Goal: Task Accomplishment & Management: Use online tool/utility

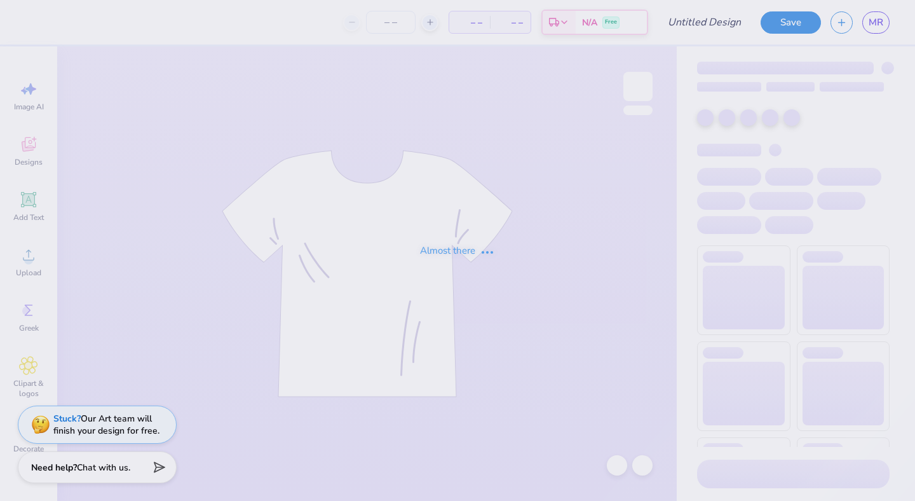
type input "Tank Tops LOXi"
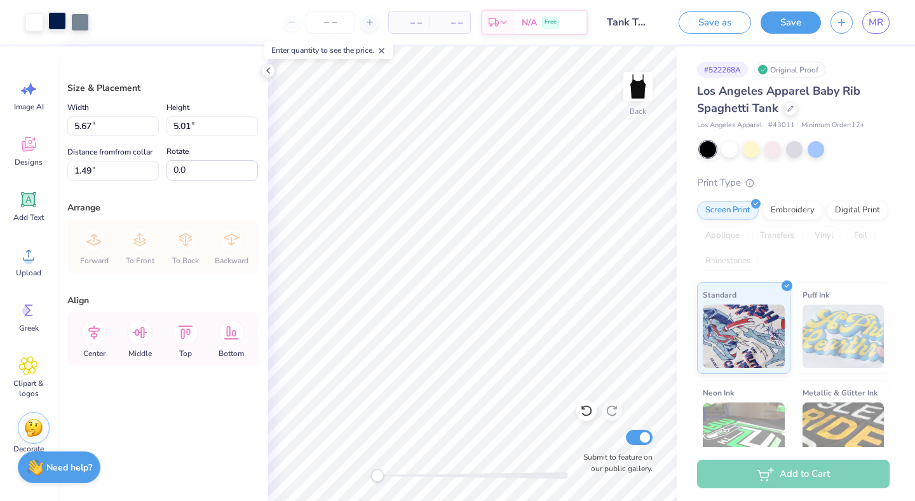
click at [61, 15] on div at bounding box center [57, 21] width 18 height 18
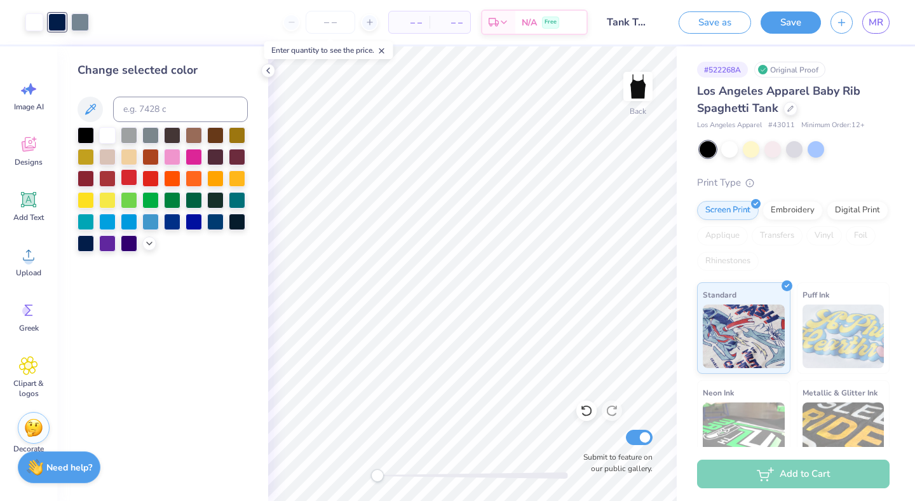
click at [126, 179] on div at bounding box center [129, 177] width 17 height 17
click at [79, 27] on div at bounding box center [80, 21] width 18 height 18
click at [108, 178] on div at bounding box center [107, 177] width 17 height 17
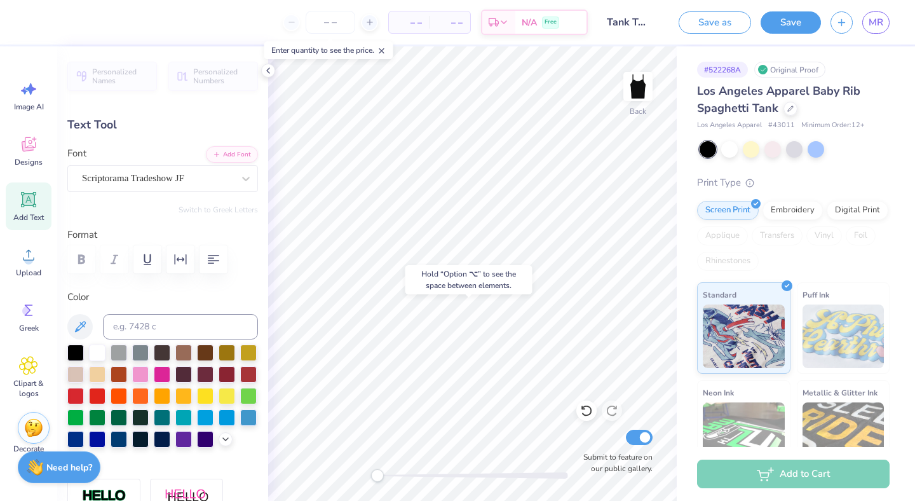
type input "0.0"
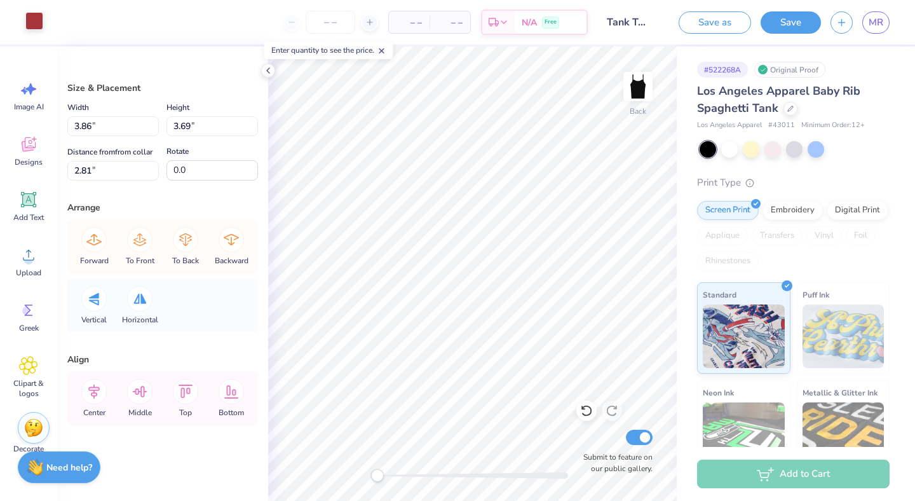
click at [34, 29] on div at bounding box center [34, 21] width 18 height 18
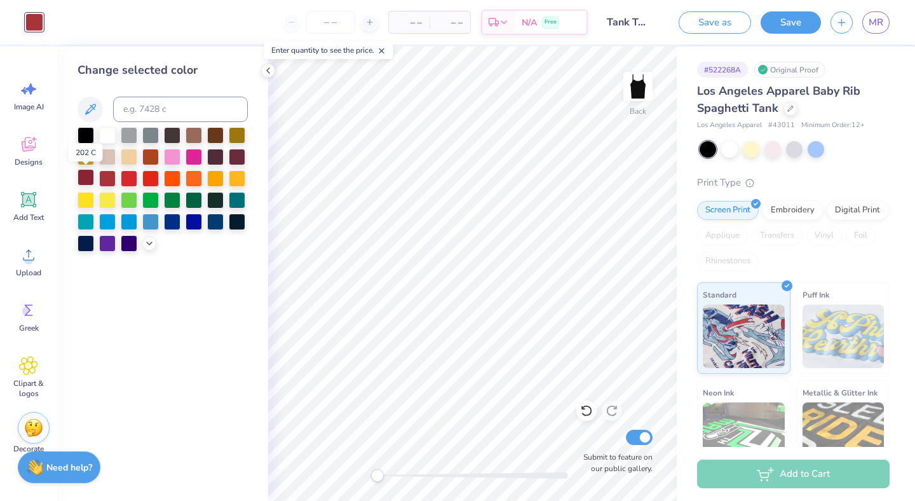
click at [79, 177] on div at bounding box center [86, 177] width 17 height 17
click at [133, 182] on div at bounding box center [129, 177] width 17 height 17
click at [152, 183] on div at bounding box center [150, 177] width 17 height 17
click at [269, 74] on icon at bounding box center [268, 70] width 10 height 10
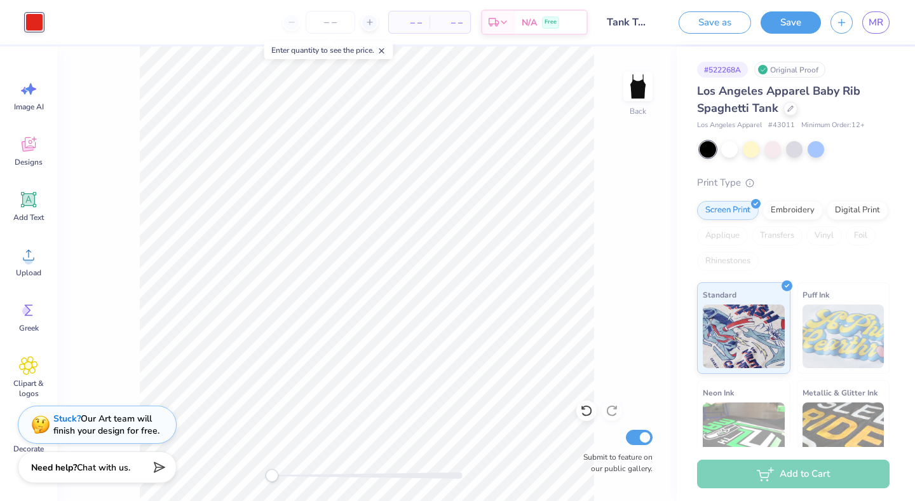
click at [43, 22] on div at bounding box center [34, 22] width 18 height 18
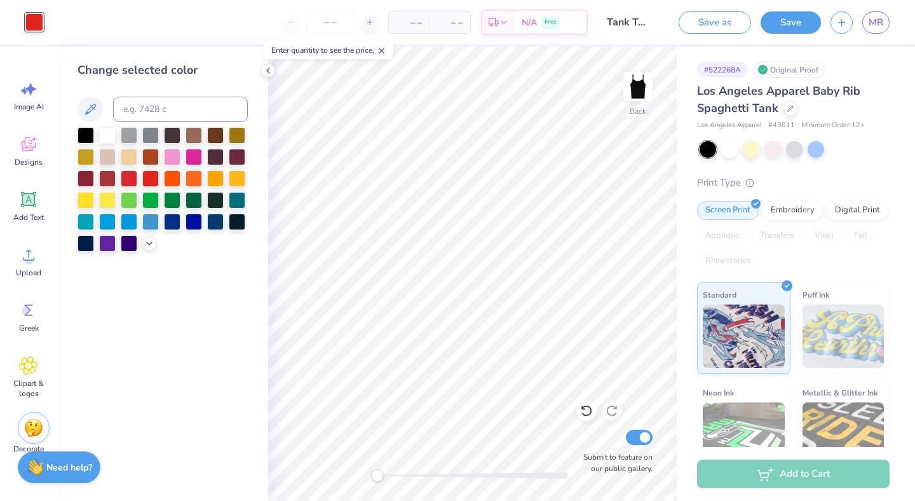
click at [29, 27] on div at bounding box center [34, 22] width 18 height 18
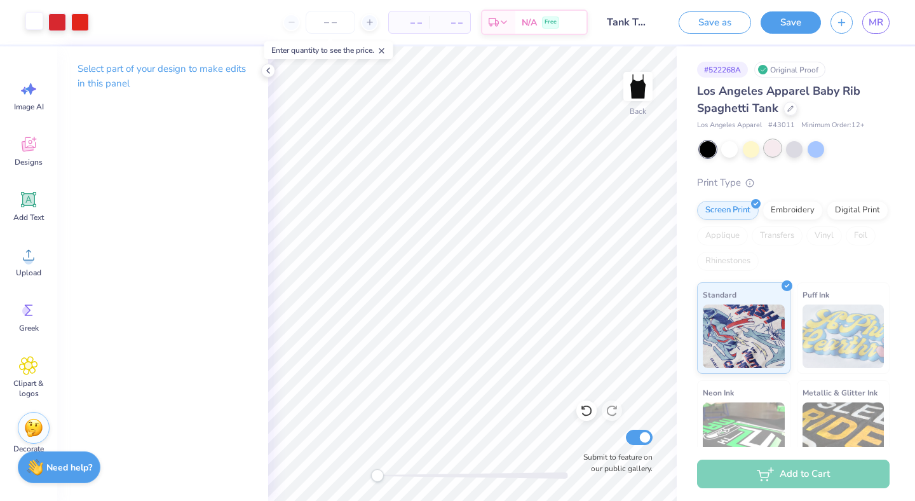
click at [774, 152] on div at bounding box center [773, 148] width 17 height 17
click at [758, 151] on div at bounding box center [751, 148] width 17 height 17
click at [732, 151] on div at bounding box center [729, 148] width 17 height 17
